Goal: Information Seeking & Learning: Check status

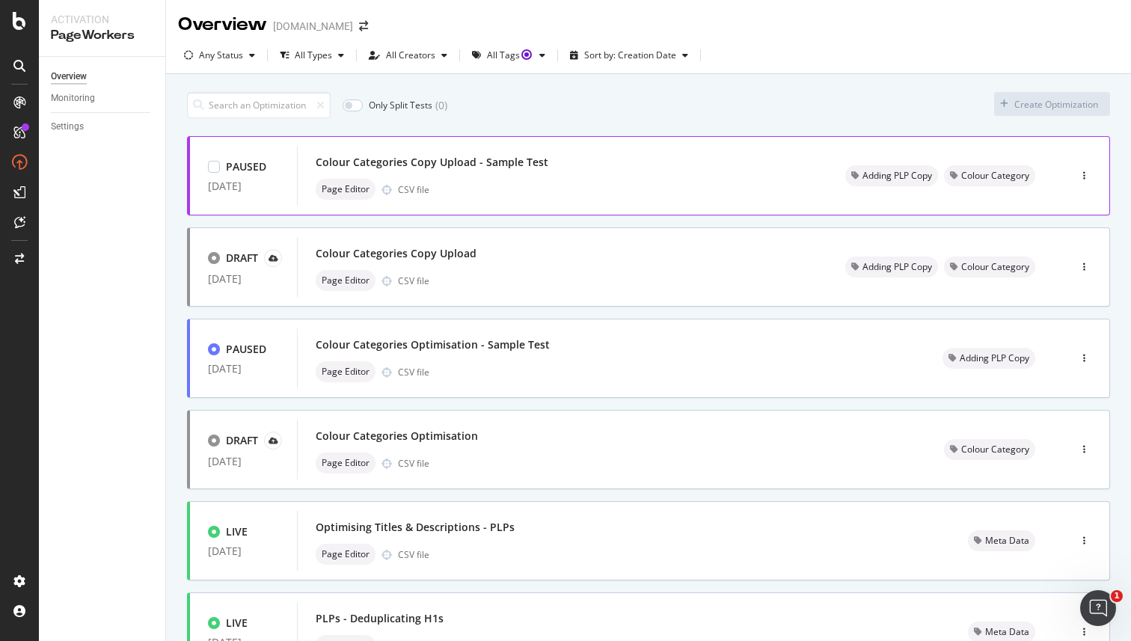
click at [481, 163] on div "Colour Categories Copy Upload - Sample Test" at bounding box center [432, 162] width 233 height 15
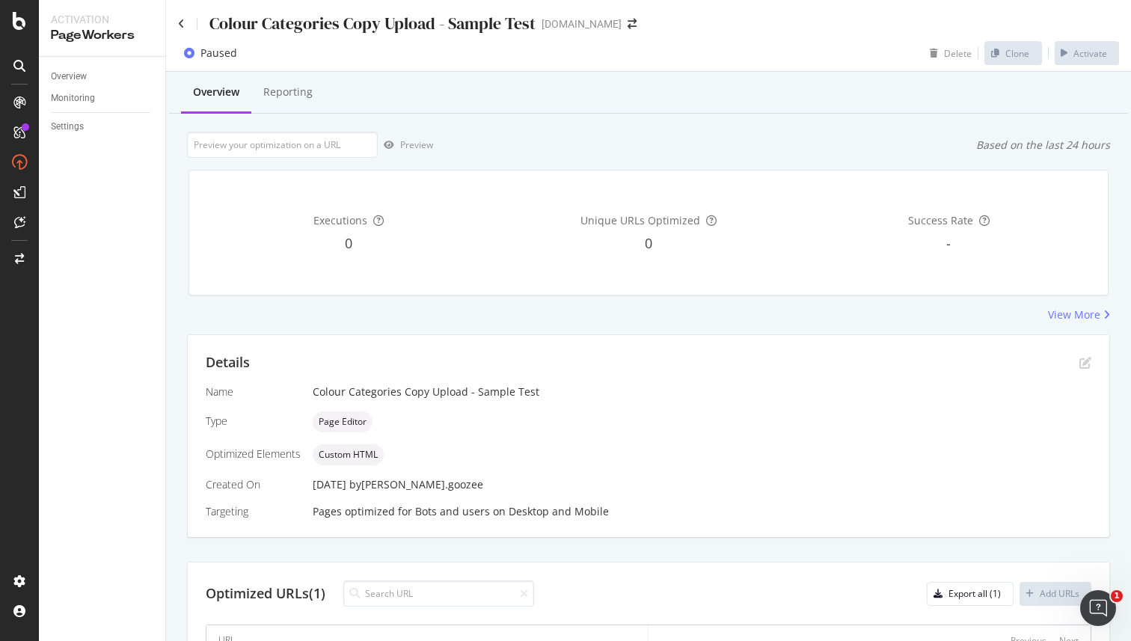
click at [189, 55] on icon at bounding box center [189, 53] width 10 height 10
click at [223, 58] on div "Paused" at bounding box center [218, 53] width 37 height 15
click at [620, 116] on div "Overview Reporting Preview Based on the last 24 hours Executions 0 Unique URLs …" at bounding box center [648, 413] width 965 height 682
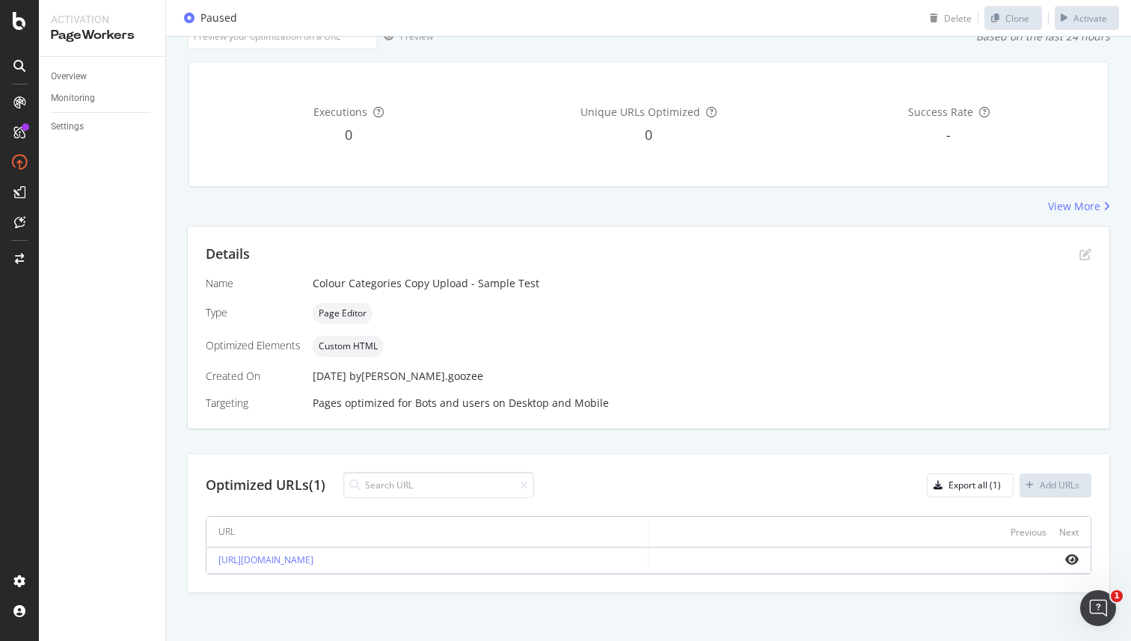
scroll to position [113, 0]
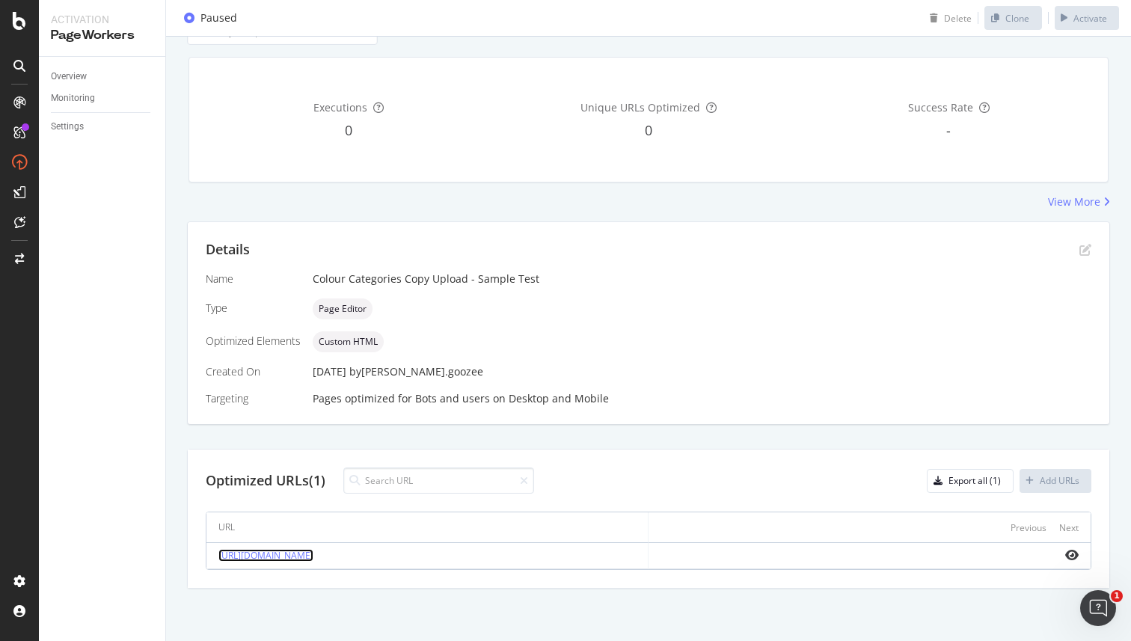
click at [313, 558] on link "[URL][DOMAIN_NAME]" at bounding box center [265, 555] width 95 height 13
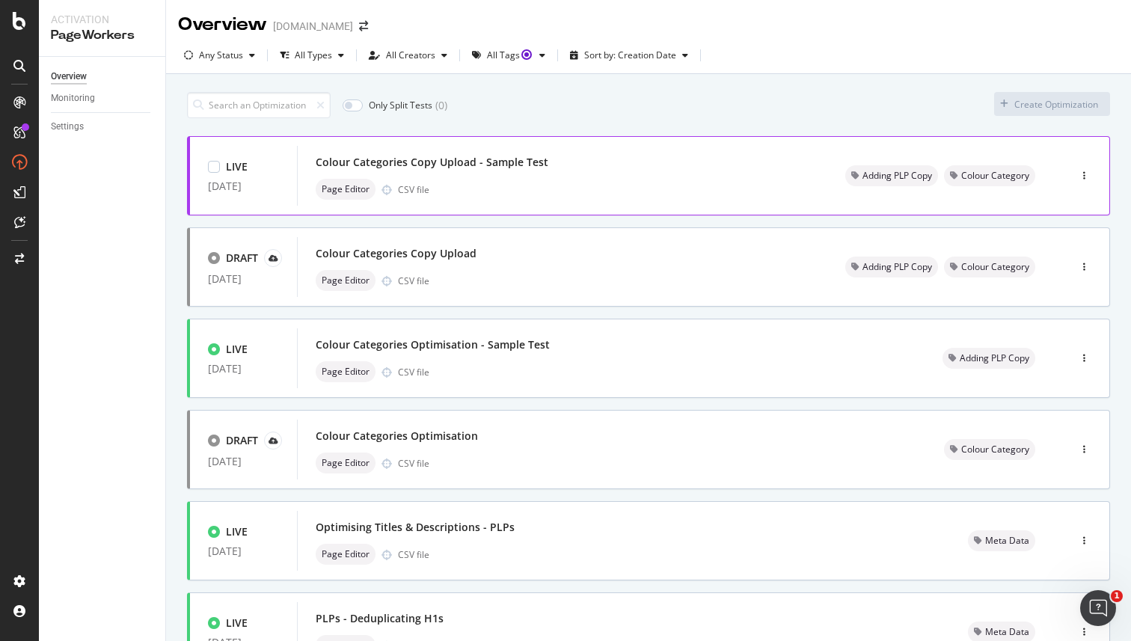
click at [506, 163] on div "Colour Categories Copy Upload - Sample Test" at bounding box center [432, 162] width 233 height 15
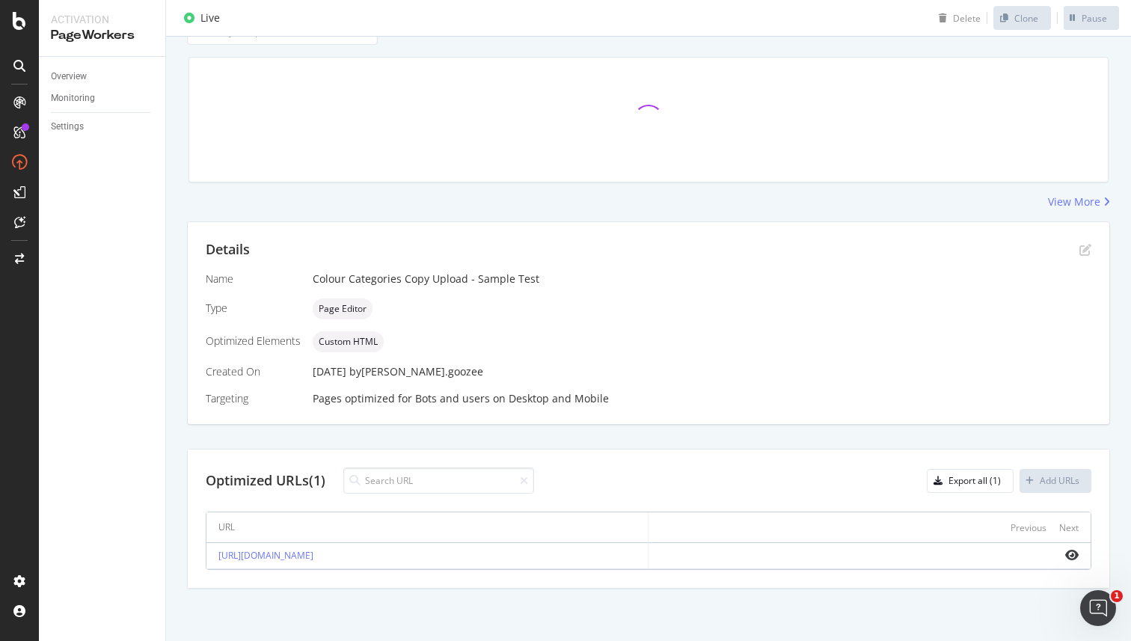
scroll to position [113, 0]
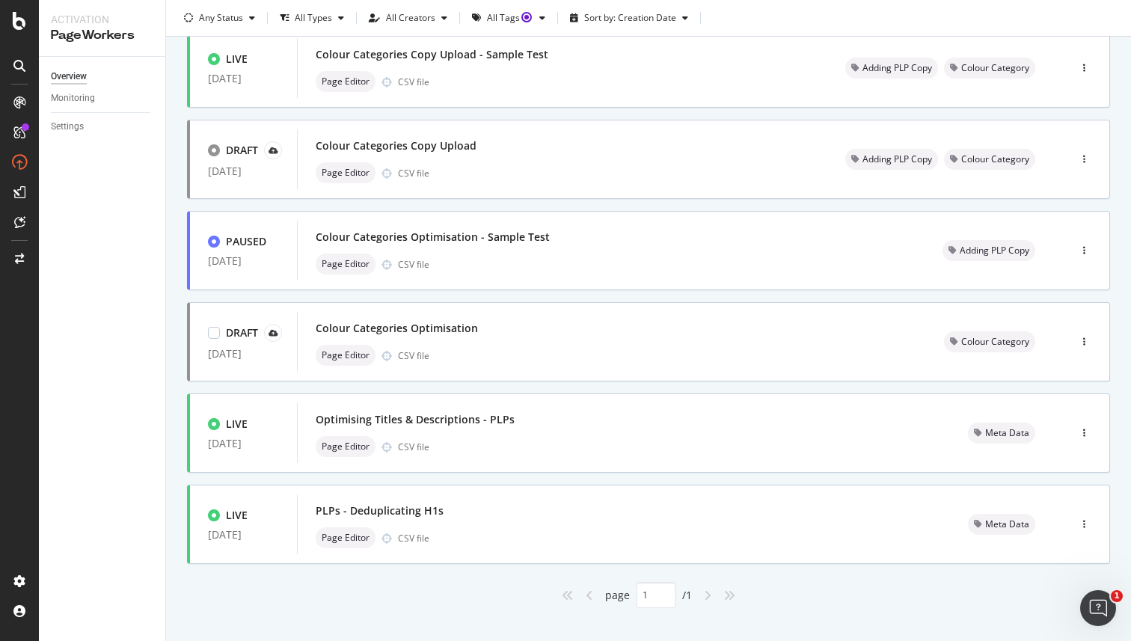
scroll to position [120, 0]
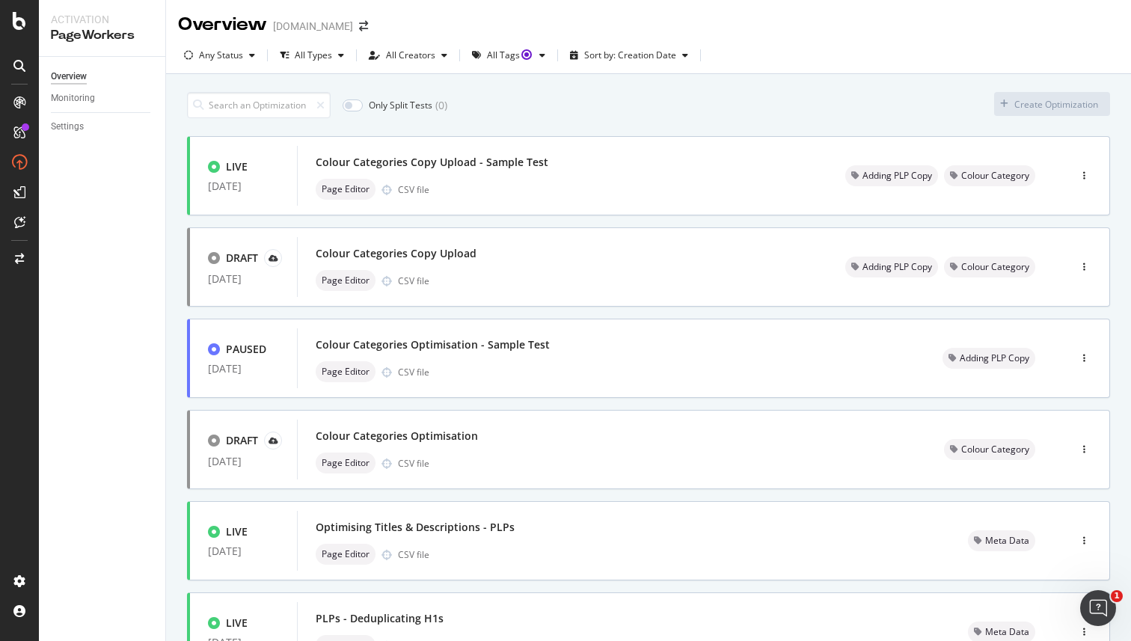
click at [613, 313] on div "LIVE 08 Oct. 2025 Colour Categories Copy Upload - Sample Test Page Editor CSV f…" at bounding box center [648, 426] width 923 height 580
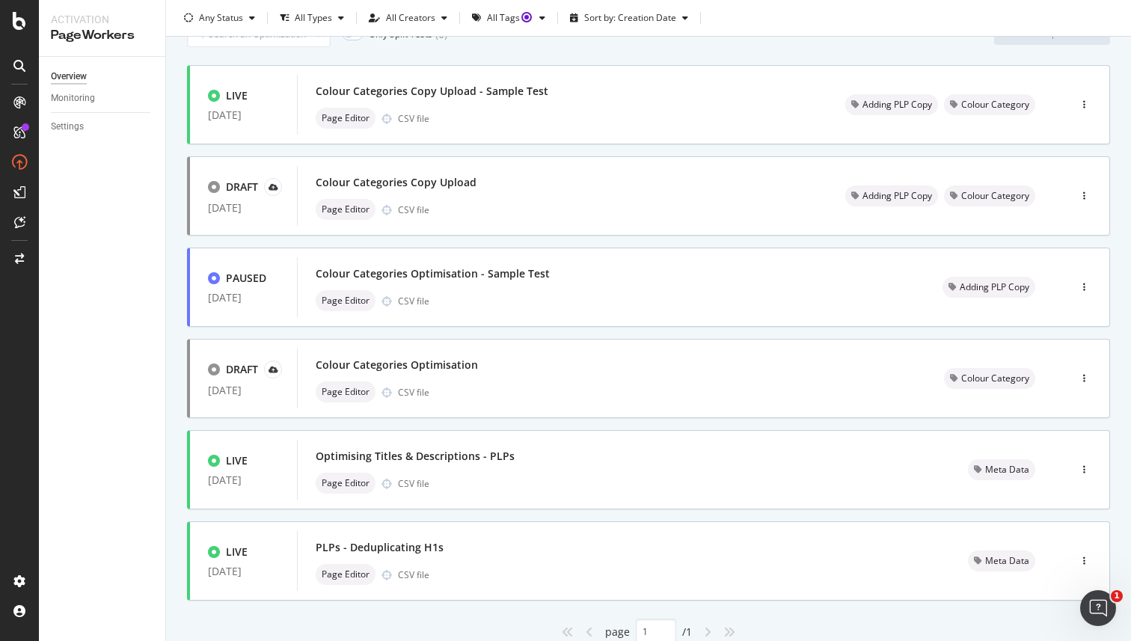
scroll to position [95, 0]
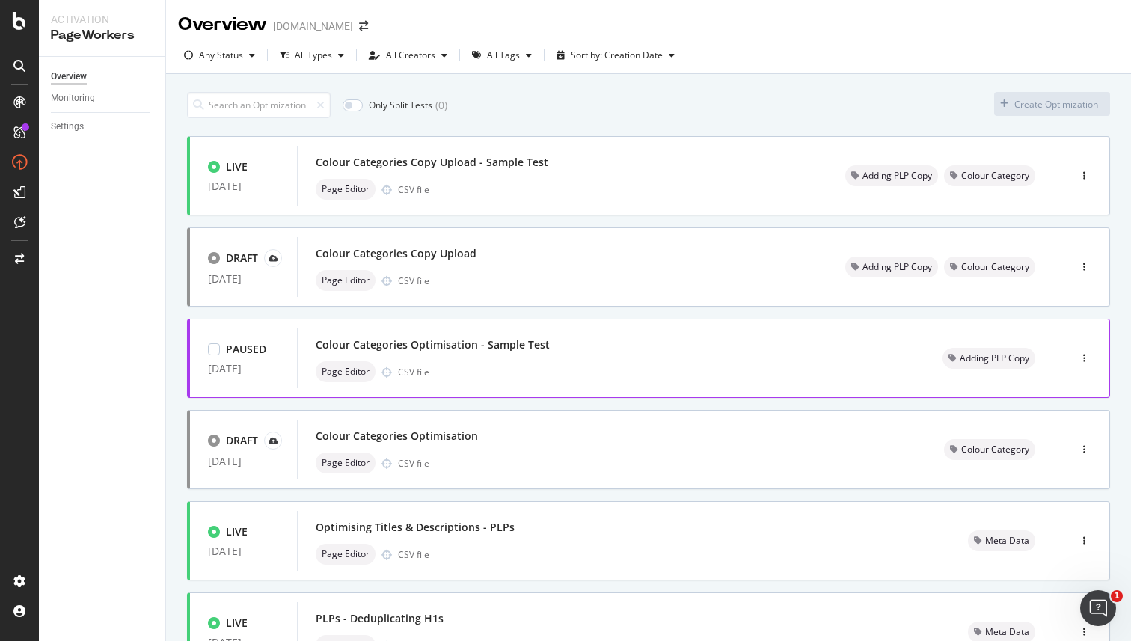
click at [435, 347] on div "Colour Categories Optimisation - Sample Test" at bounding box center [433, 344] width 234 height 15
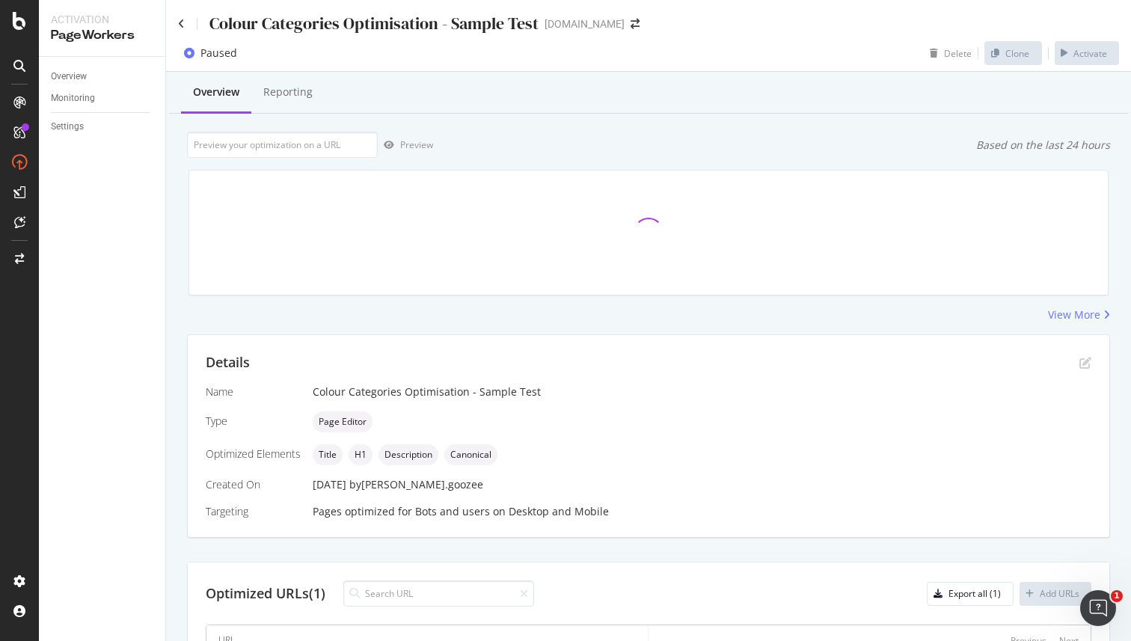
scroll to position [113, 0]
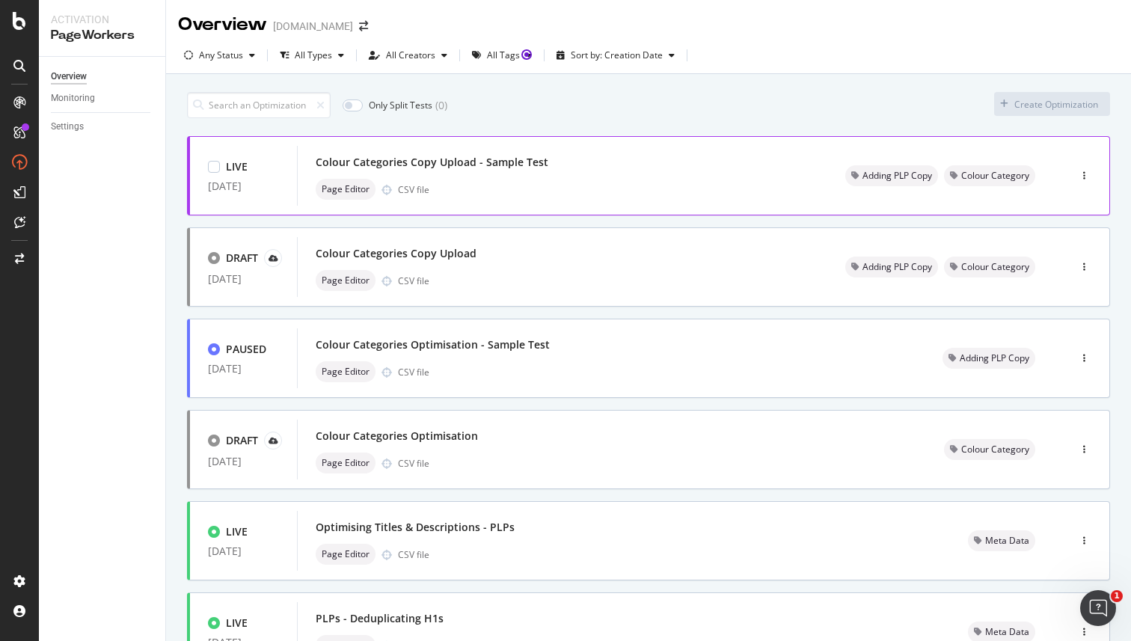
click at [444, 161] on div "Colour Categories Copy Upload - Sample Test" at bounding box center [432, 162] width 233 height 15
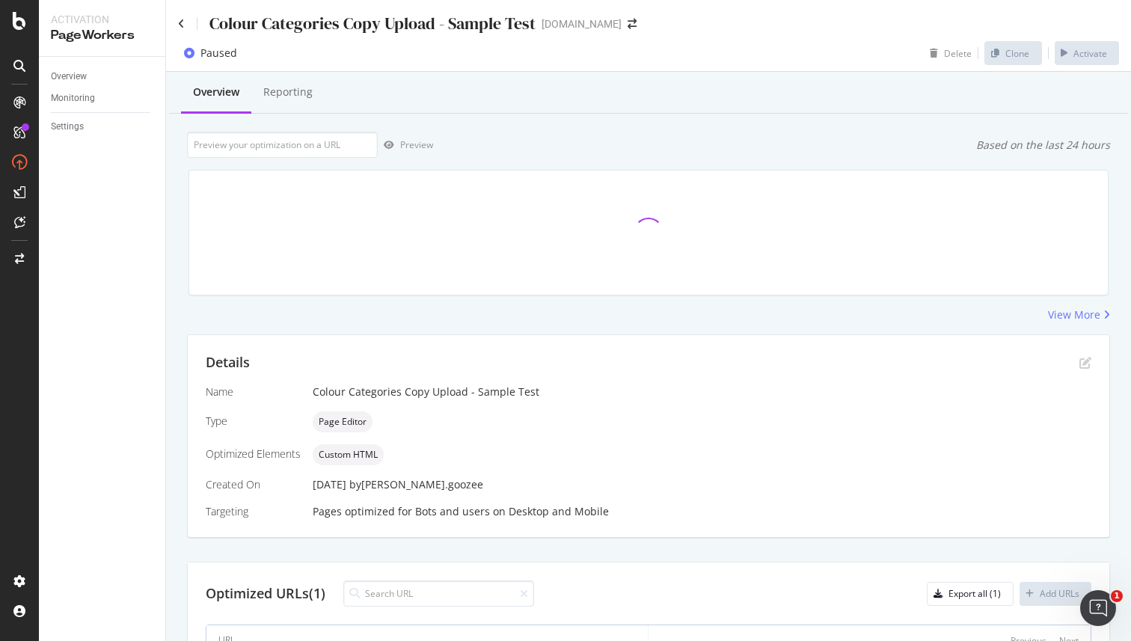
scroll to position [113, 0]
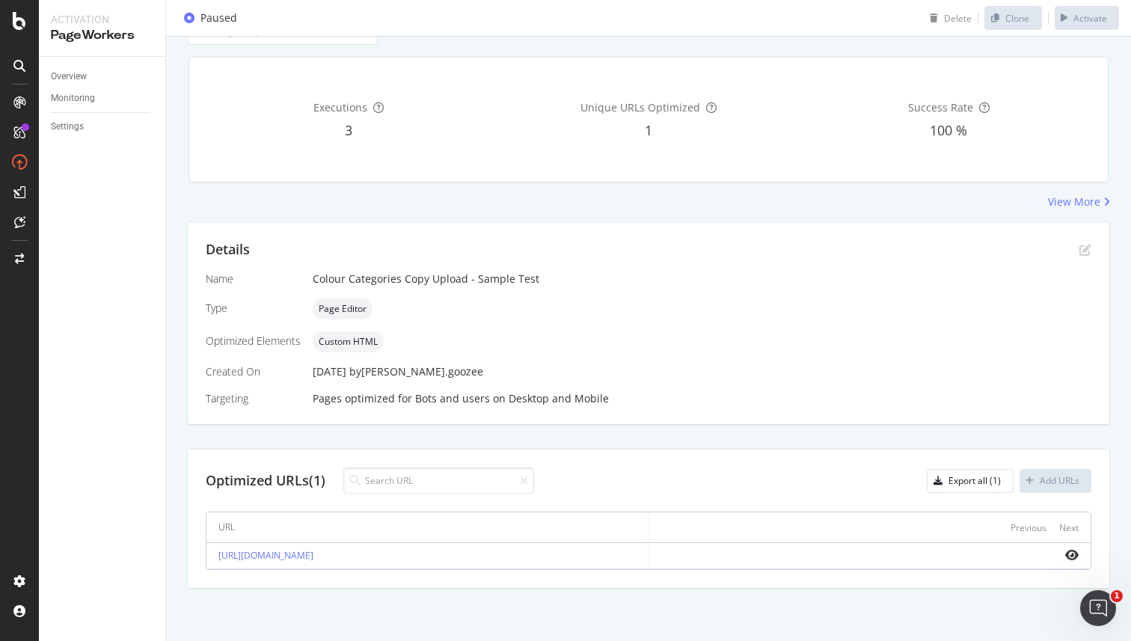
drag, startPoint x: 543, startPoint y: 556, endPoint x: 216, endPoint y: 559, distance: 326.9
click at [216, 559] on td "[URL][DOMAIN_NAME]" at bounding box center [427, 556] width 442 height 26
copy link "[URL][DOMAIN_NAME]"
